Goal: Information Seeking & Learning: Learn about a topic

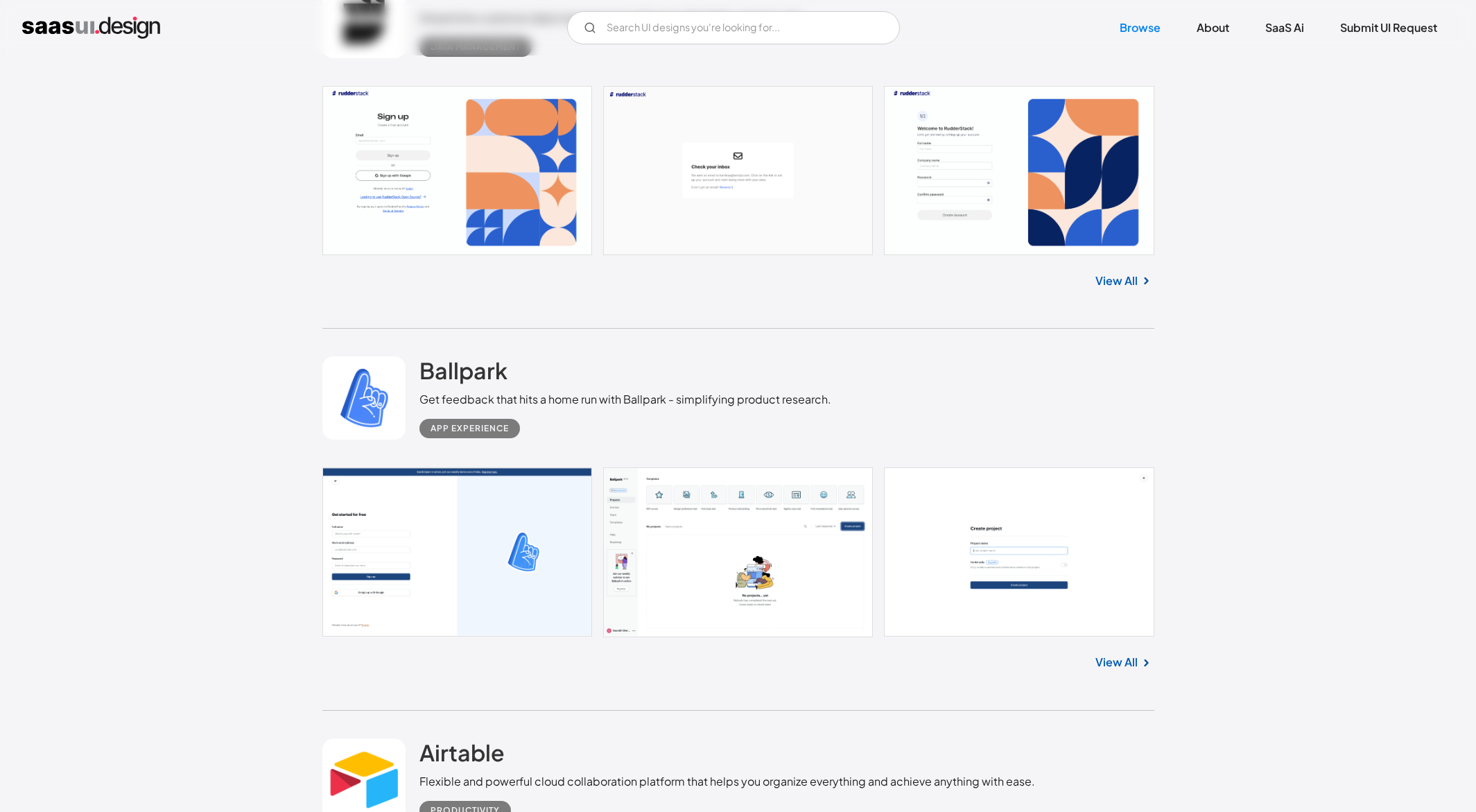
scroll to position [21445, 0]
